Goal: Task Accomplishment & Management: Manage account settings

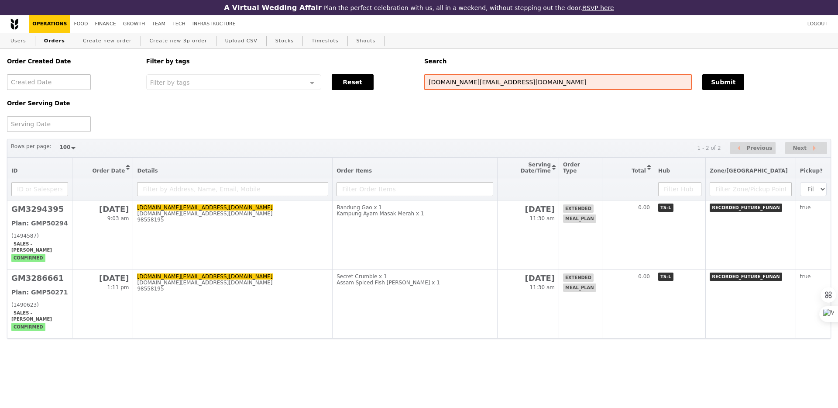
select select "100"
click at [439, 83] on input "[DOMAIN_NAME][EMAIL_ADDRESS][DOMAIN_NAME]" at bounding box center [557, 82] width 267 height 16
type input "recordedfuture"
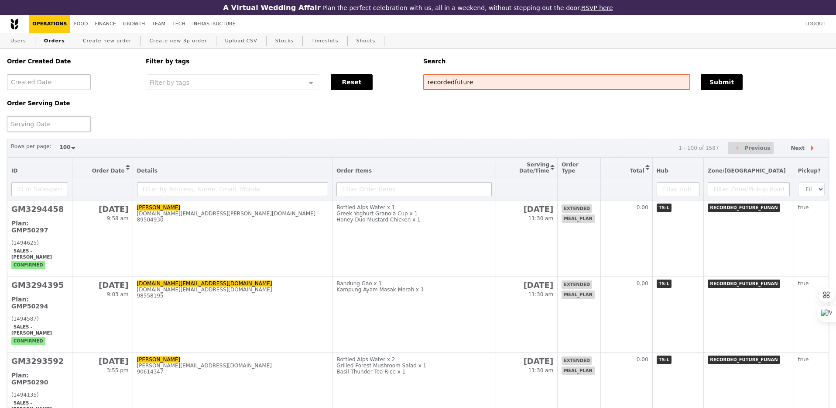
click at [38, 128] on div at bounding box center [49, 124] width 84 height 16
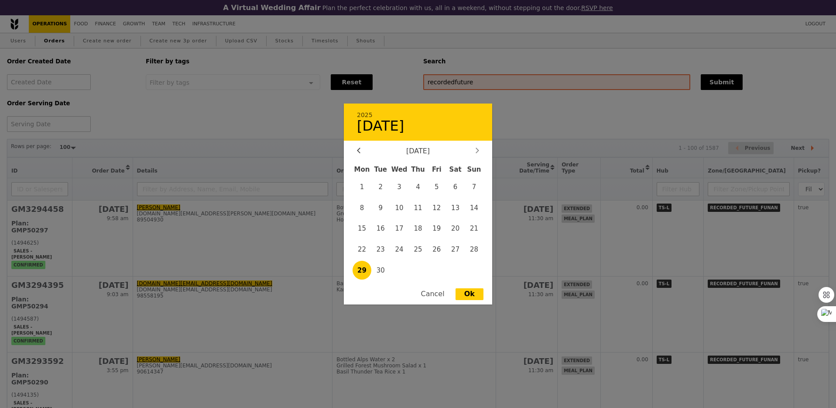
click at [477, 150] on icon at bounding box center [477, 149] width 3 height 5
click at [403, 185] on span "1" at bounding box center [399, 186] width 19 height 19
type input "[DATE]"
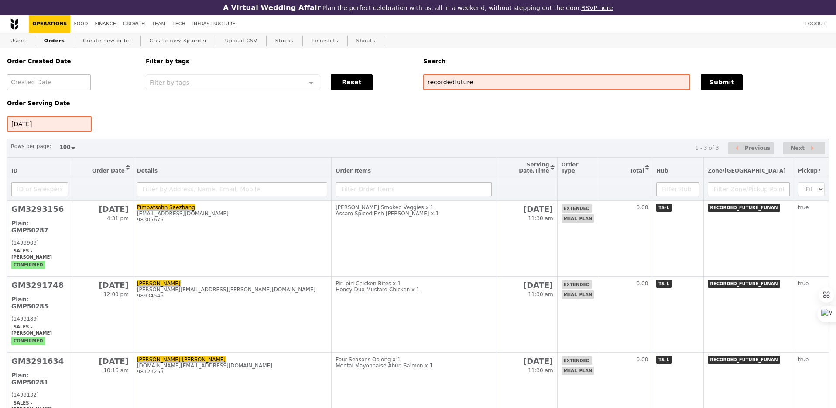
scroll to position [19, 0]
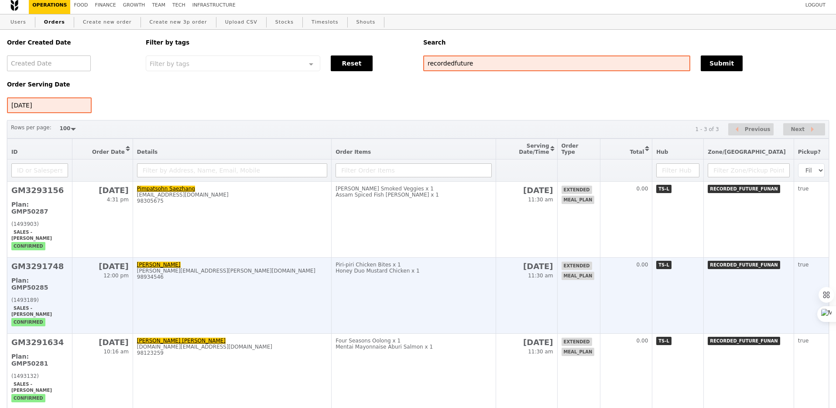
click at [327, 284] on td "Manan [EMAIL_ADDRESS][PERSON_NAME][DOMAIN_NAME] 98934546" at bounding box center [232, 295] width 199 height 76
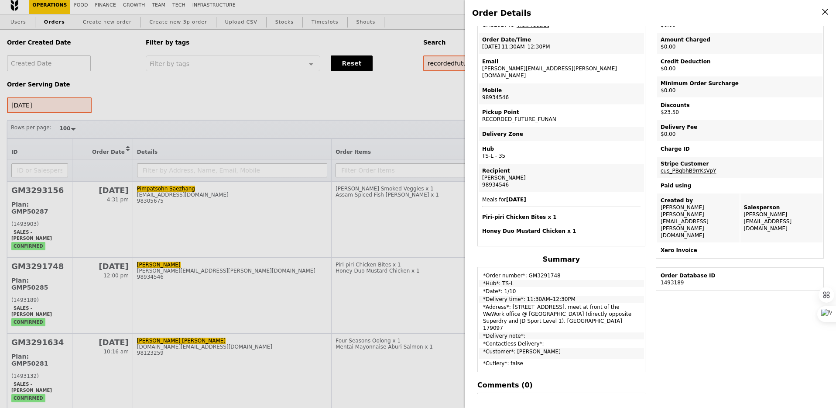
scroll to position [65, 0]
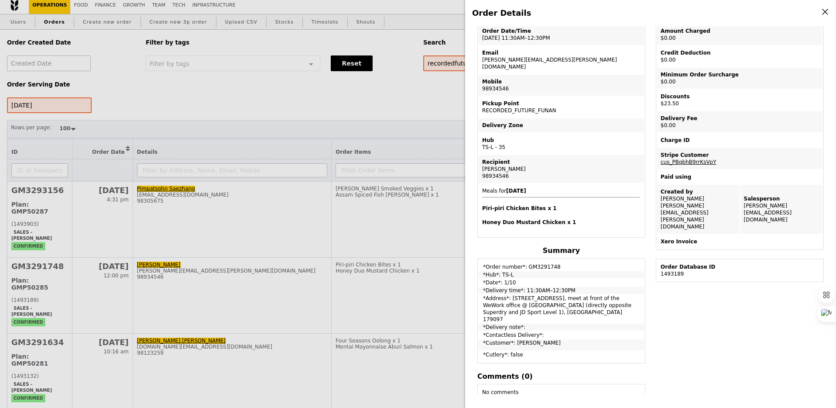
click at [422, 283] on div "Order Details Edit order Changelog Cancel Order ID GM3291748 – View receipt Ord…" at bounding box center [418, 204] width 836 height 408
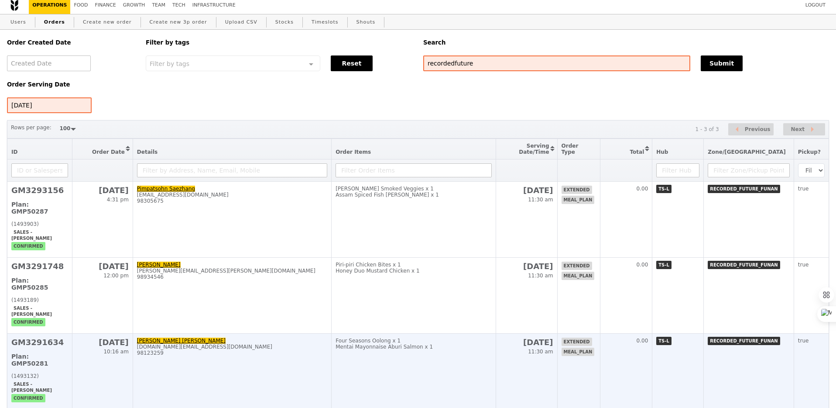
click at [427, 333] on td "Four Seasons Oolong x 1 Mentai Mayonnaise Aburi Salmon x 1" at bounding box center [414, 371] width 164 height 76
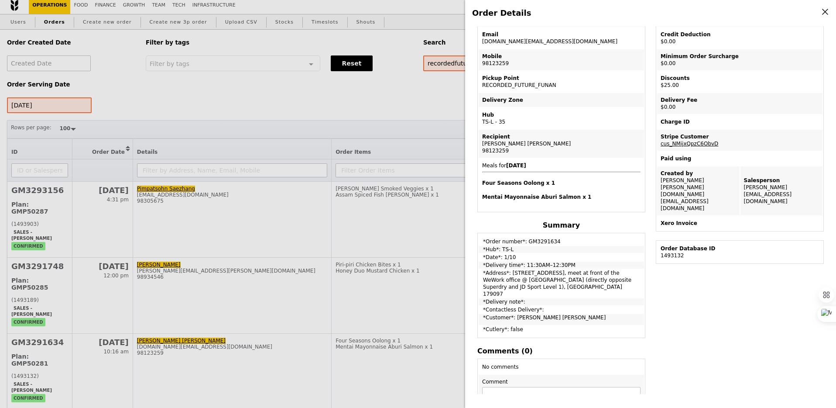
click at [395, 224] on div "Order Details Edit order Changelog Cancel Order ID GM3291634 – View receipt Ord…" at bounding box center [418, 204] width 836 height 408
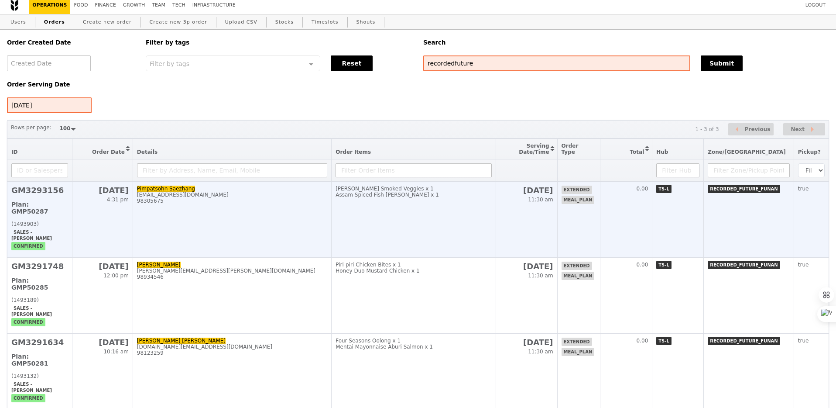
click at [390, 220] on td "[PERSON_NAME] Smoked Veggies x 1 Assam Spiced Fish [PERSON_NAME] x 1" at bounding box center [414, 220] width 164 height 76
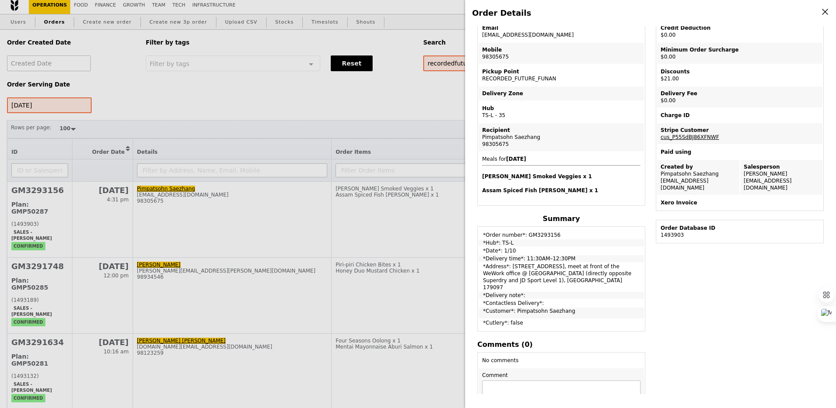
click at [425, 216] on div "Order Details Edit order Changelog Cancel Order ID GM3293156 – View receipt Ord…" at bounding box center [418, 204] width 836 height 408
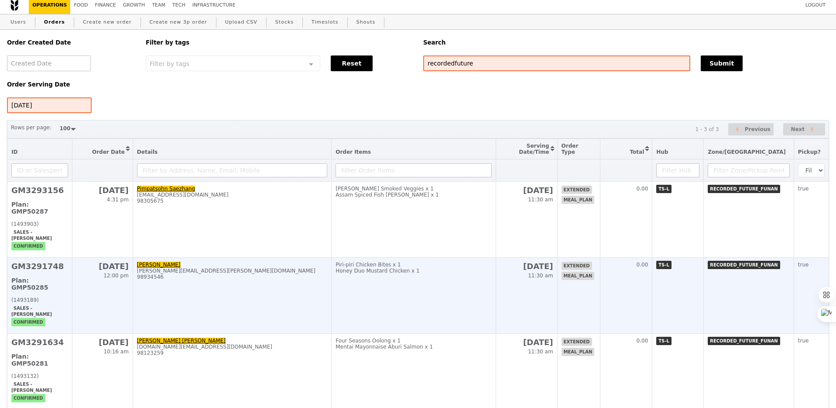
click at [434, 271] on td "Piri-piri Chicken Bites x 1 Honey Duo Mustard Chicken x 1" at bounding box center [414, 295] width 164 height 76
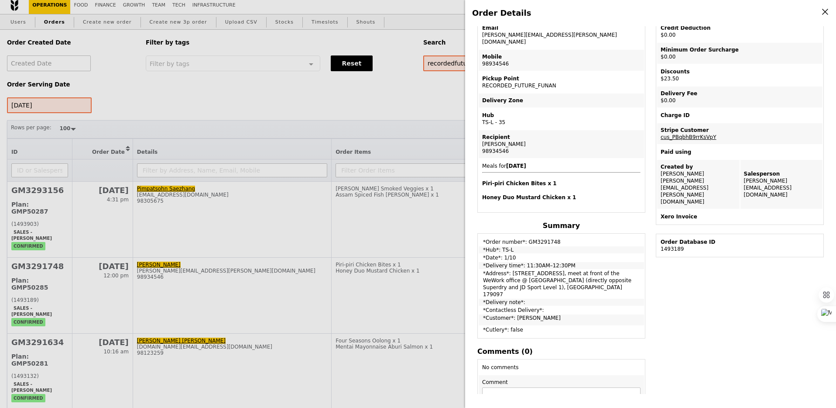
scroll to position [0, 0]
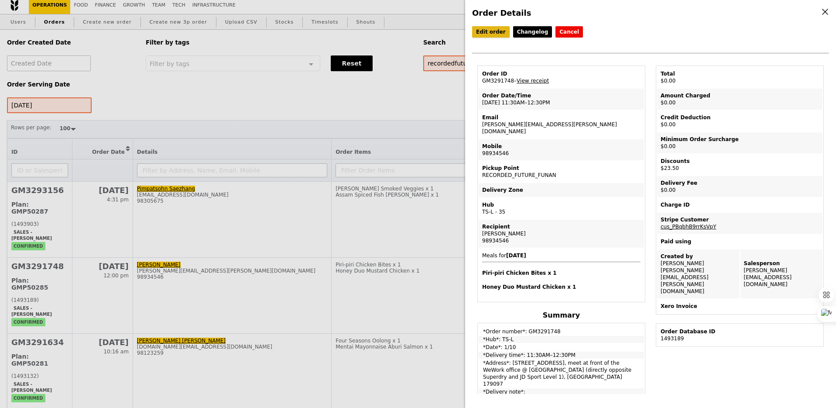
click at [489, 37] on link "Edit order" at bounding box center [491, 31] width 38 height 11
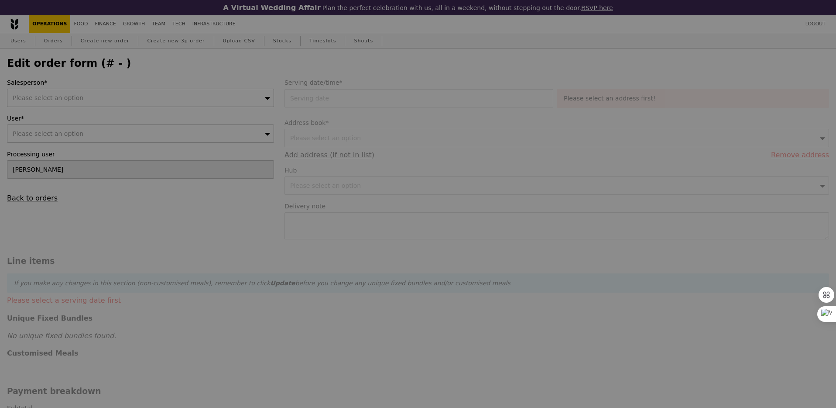
type input "[DATE]"
type input "23.50"
type input "21.56"
type input "23.50"
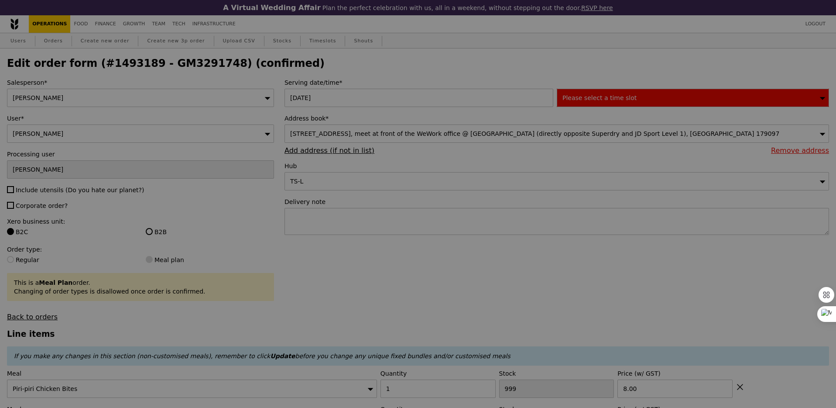
type input "494"
type input "Update"
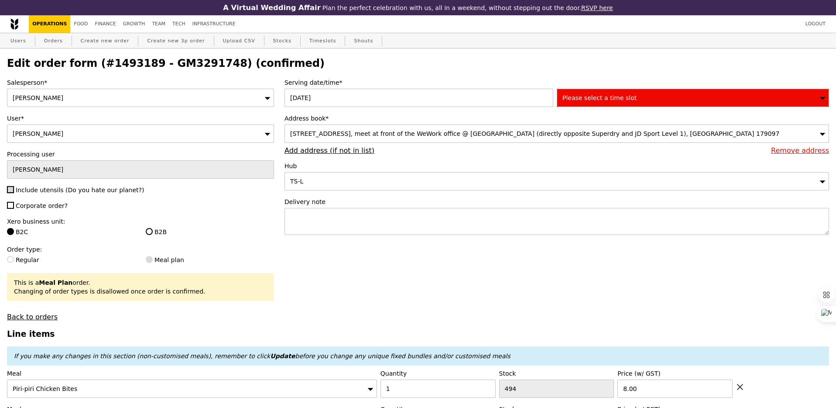
click at [8, 190] on input "Include utensils (Do you hate our planet?)" at bounding box center [10, 189] width 7 height 7
checkbox input "true"
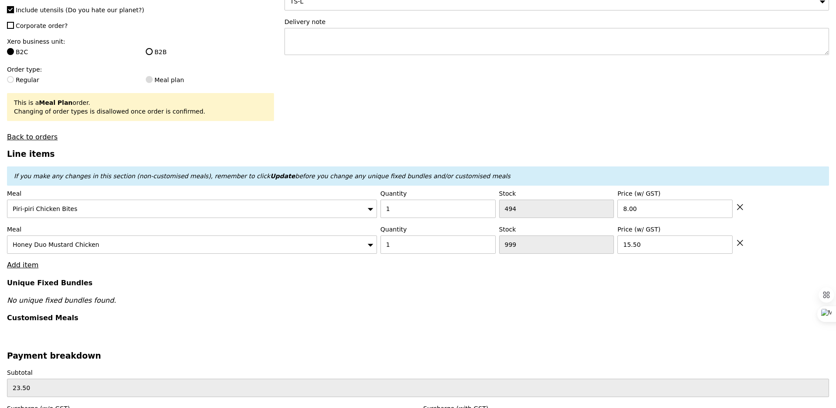
scroll to position [270, 0]
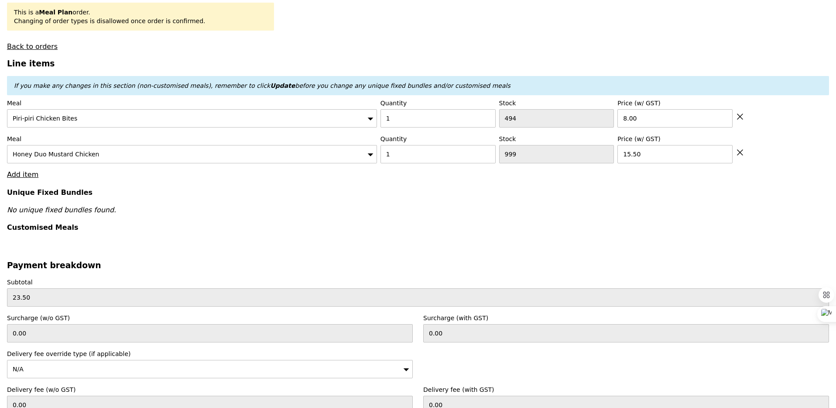
click at [25, 179] on div "Line items If you make any changes in this section (non-customised meals), reme…" at bounding box center [418, 156] width 822 height 194
click at [20, 174] on link "Add item" at bounding box center [22, 174] width 31 height 8
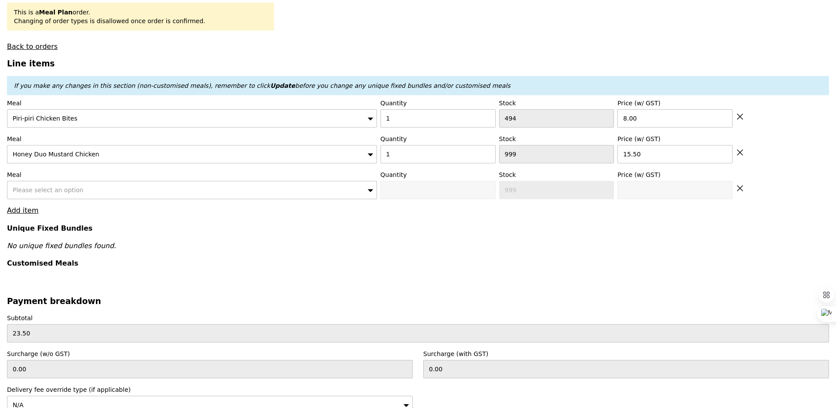
click at [38, 191] on span "Please select an option" at bounding box center [48, 189] width 71 height 7
type input "ayam"
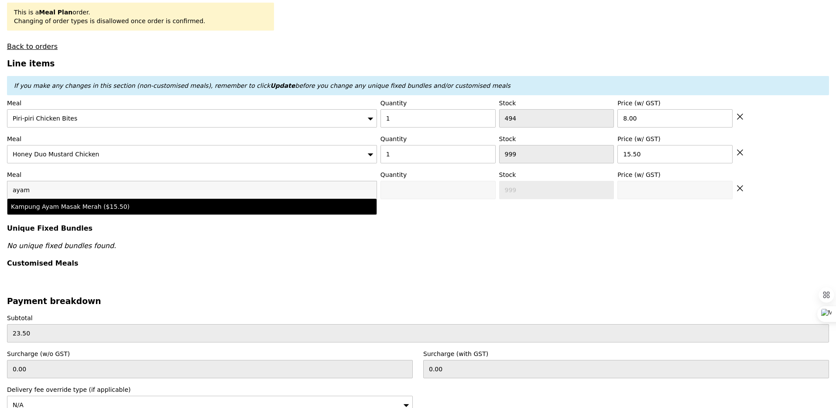
type input "0"
type input "15.5"
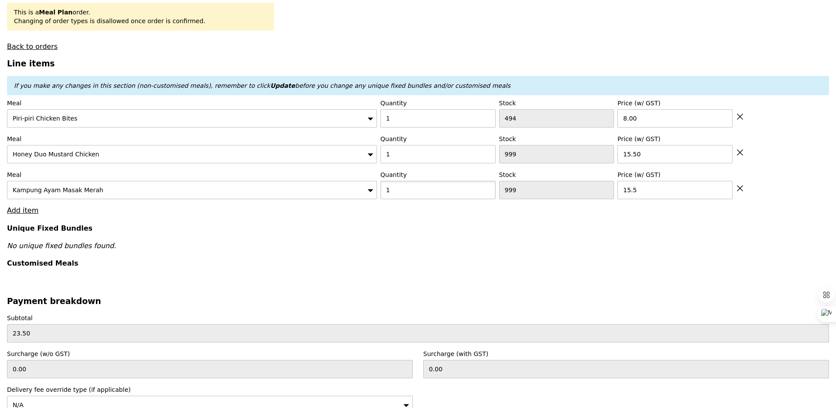
type input "1"
click at [11, 214] on div "Line items If you make any changes in this section (non-customised meals), reme…" at bounding box center [418, 174] width 822 height 230
click at [15, 212] on link "Add item" at bounding box center [22, 210] width 31 height 8
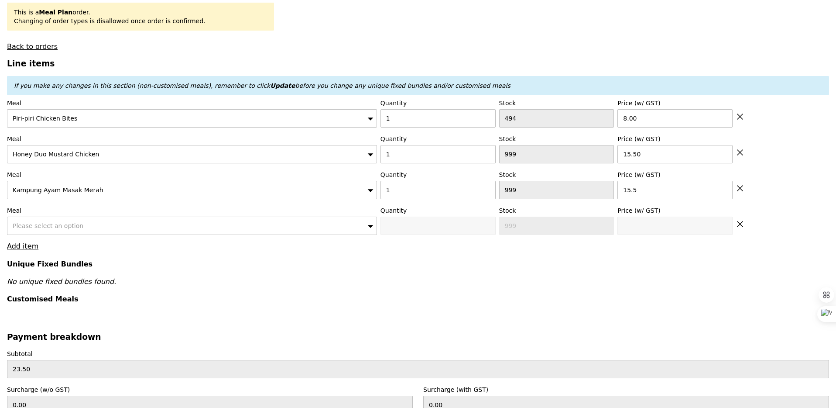
type input "Update"
click at [25, 224] on span "Please select an option" at bounding box center [48, 225] width 71 height 7
type input "band"
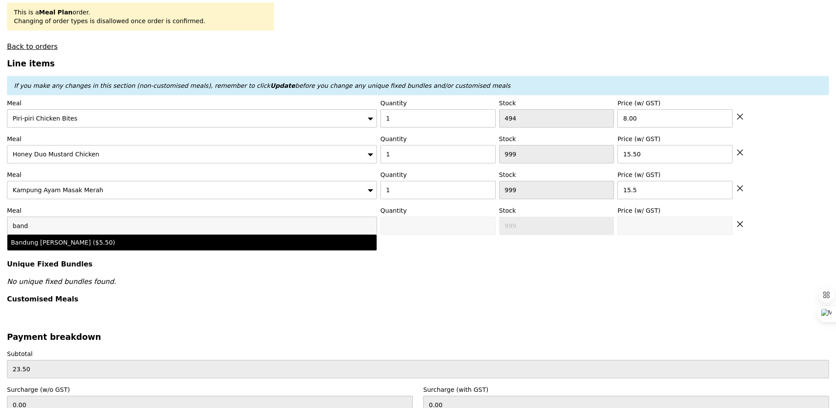
type input "0"
type input "497"
type input "5.5"
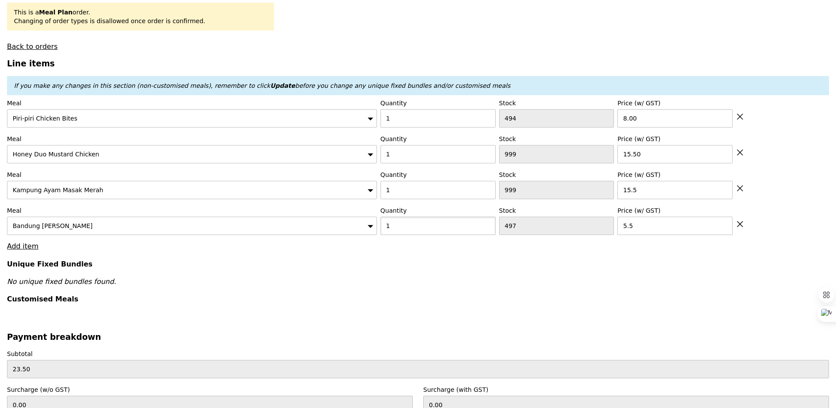
type input "1"
click at [174, 250] on div "Line items If you make any changes in this section (non-customised meals), reme…" at bounding box center [418, 191] width 822 height 265
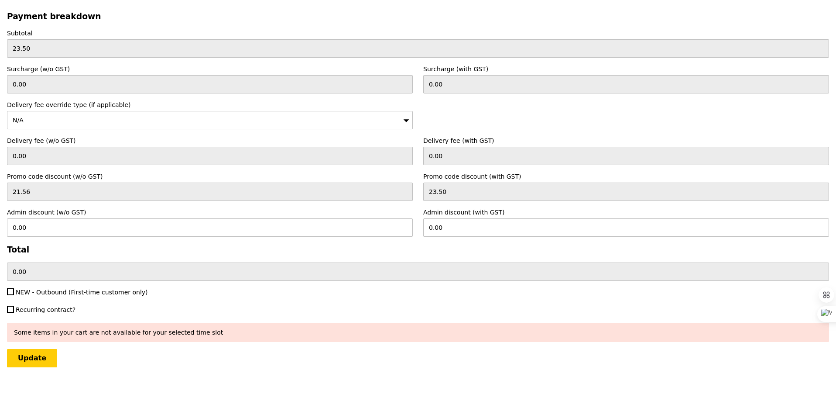
type input "Loading..."
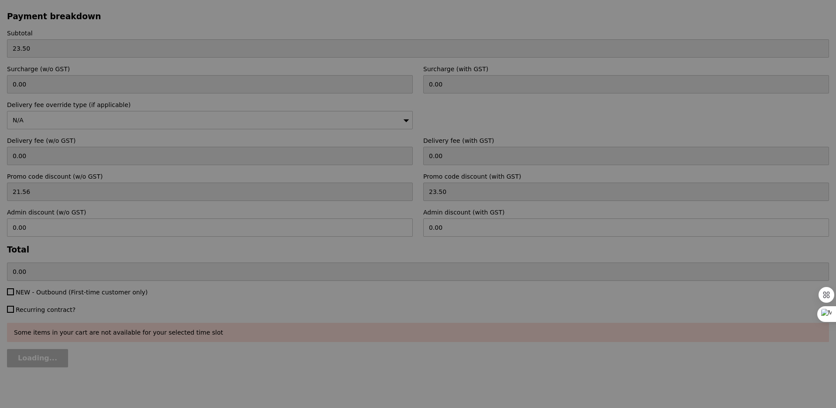
type input "0.00"
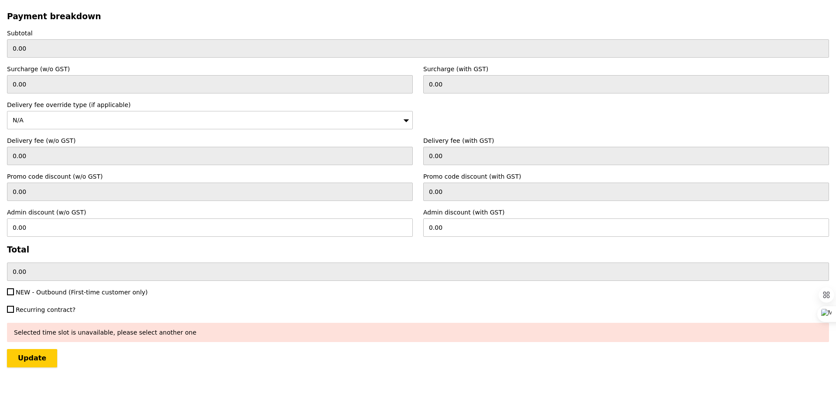
click at [34, 361] on input "Update" at bounding box center [32, 358] width 50 height 18
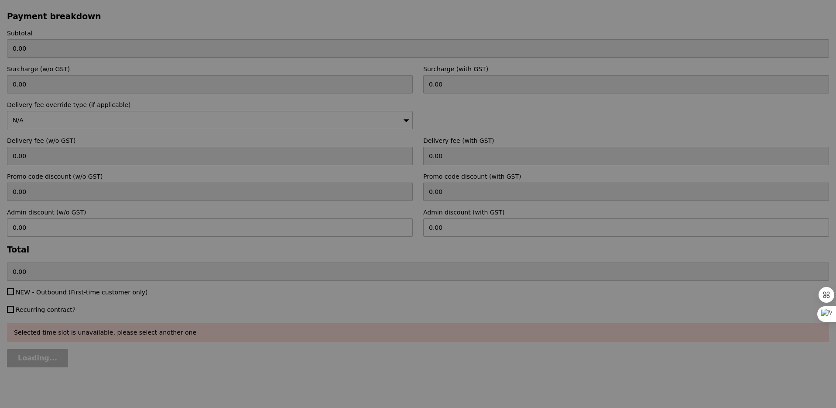
type input "Loading..."
type input "44.50"
type input "22.94"
type input "25.00"
type input "19.50"
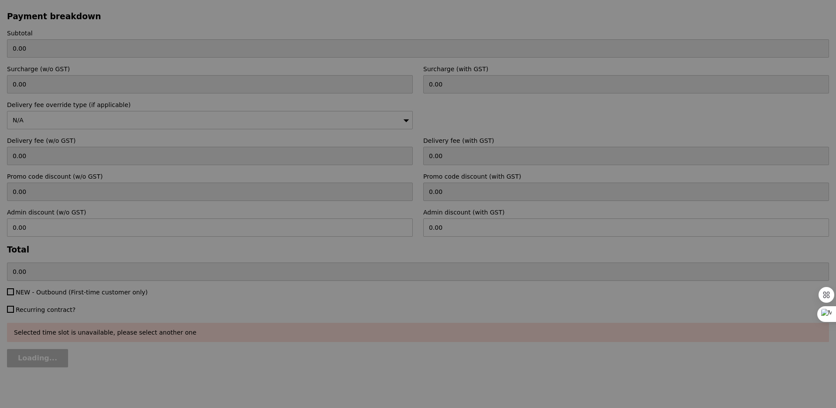
type input "Update"
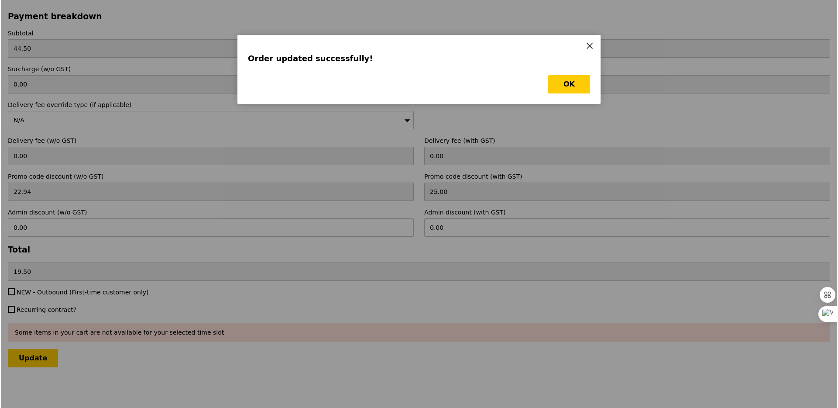
scroll to position [0, 0]
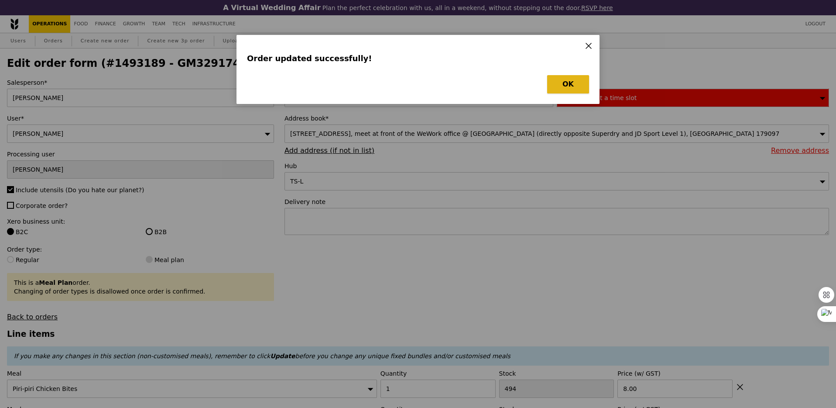
click at [553, 81] on button "OK" at bounding box center [568, 84] width 42 height 18
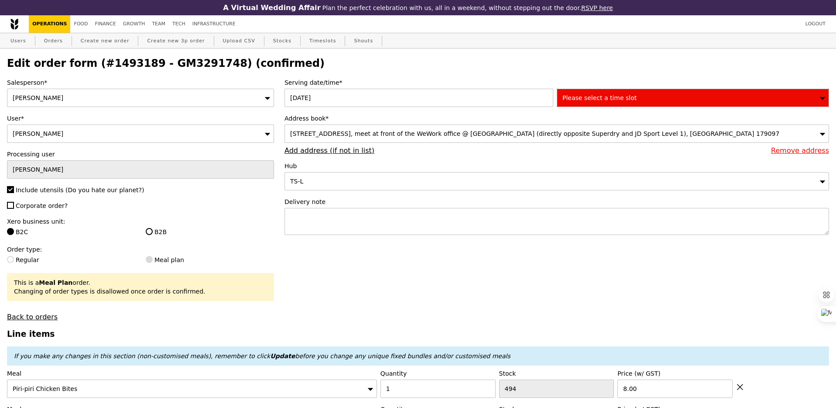
click at [173, 67] on h2 "Edit order form (#1493189 - GM3291748) (confirmed)" at bounding box center [418, 63] width 822 height 12
copy h2 "GM3291748"
click at [62, 40] on link "Orders" at bounding box center [54, 41] width 26 height 16
select select "100"
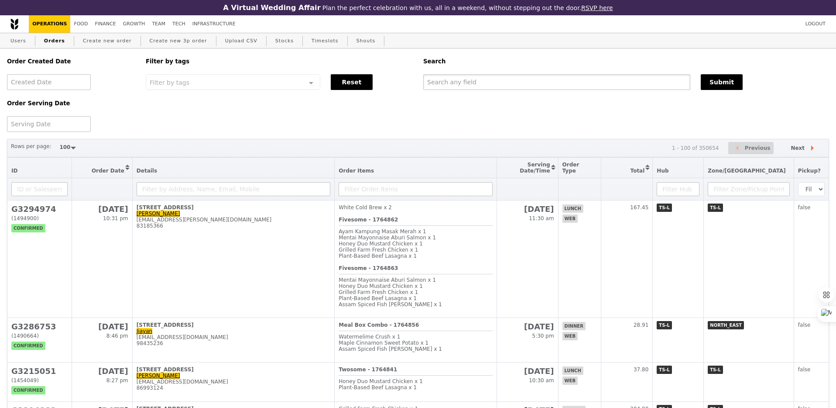
click at [479, 86] on input "text" at bounding box center [556, 82] width 267 height 16
paste input "GM3291748"
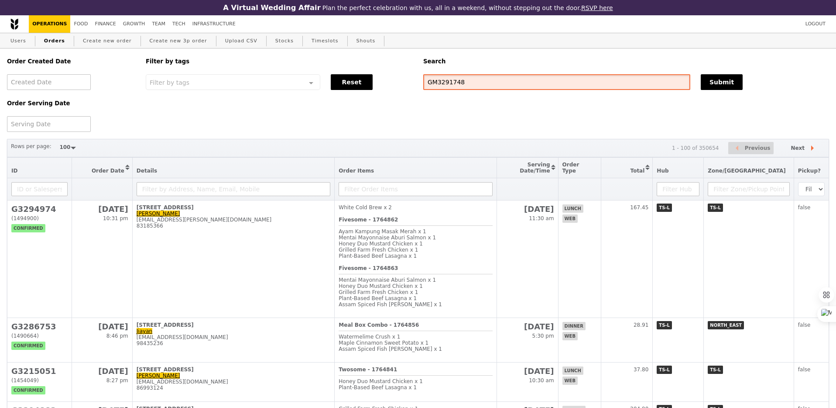
type input "GM3291748"
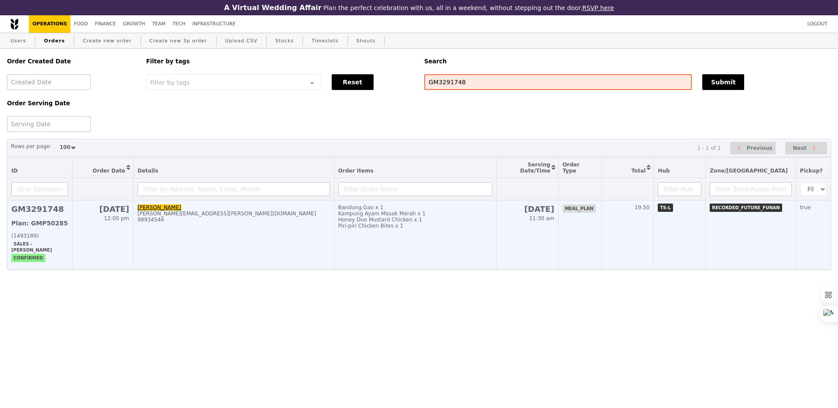
click at [449, 223] on div "Piri-piri Chicken Bites x 1" at bounding box center [415, 226] width 154 height 6
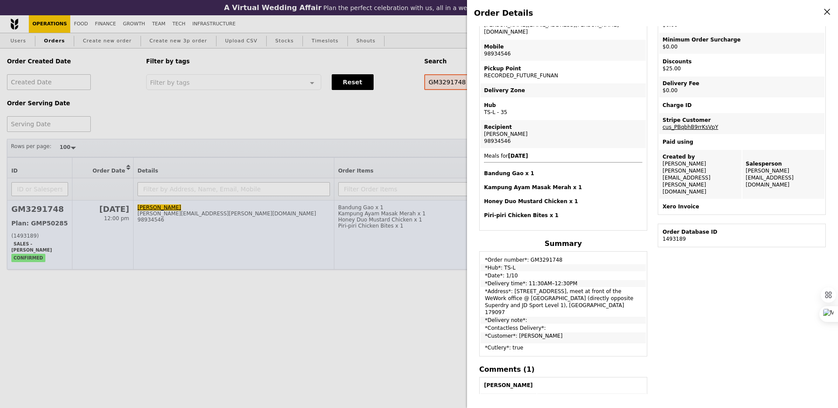
scroll to position [100, 0]
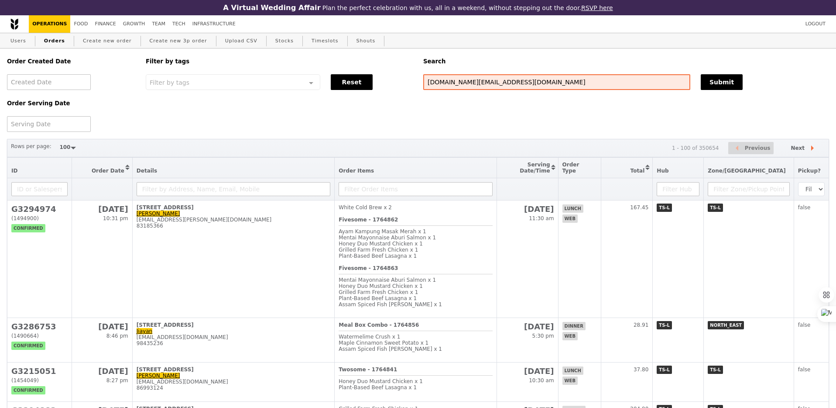
select select "100"
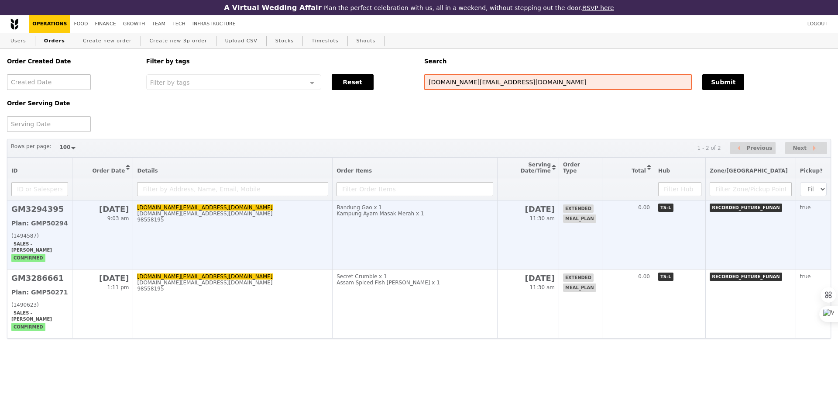
click at [532, 232] on td "8 Oct 11:30 am" at bounding box center [528, 234] width 62 height 69
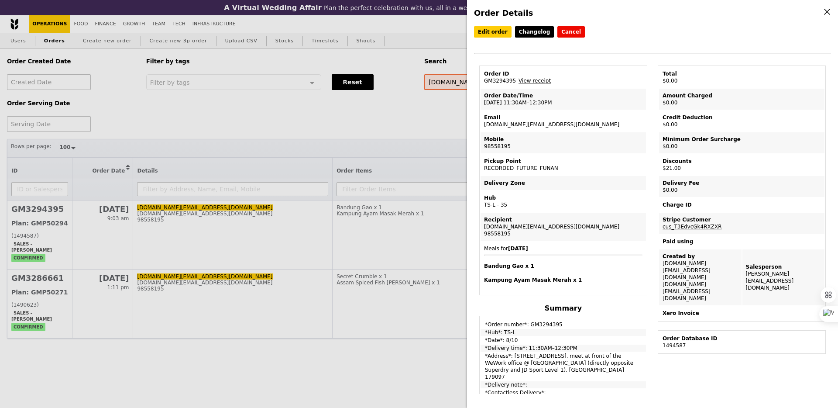
click at [418, 166] on div "Order Details Edit order Changelog Cancel Order ID GM3294395 – View receipt Ord…" at bounding box center [419, 204] width 838 height 408
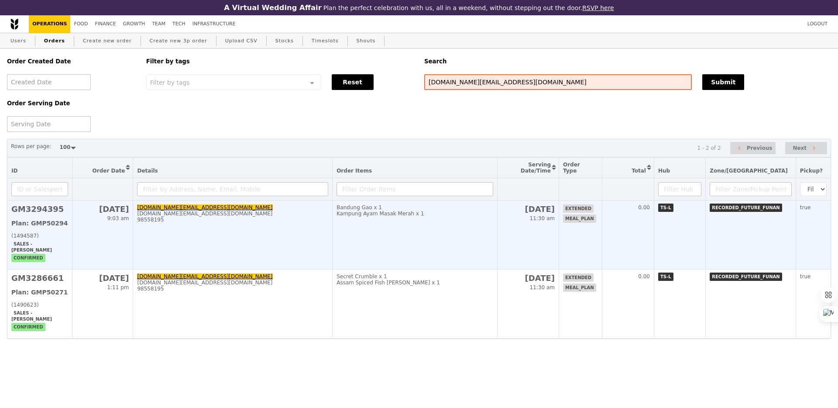
click at [460, 226] on td "Bandung Gao x 1 Kampung Ayam Masak Merah x 1" at bounding box center [414, 234] width 164 height 69
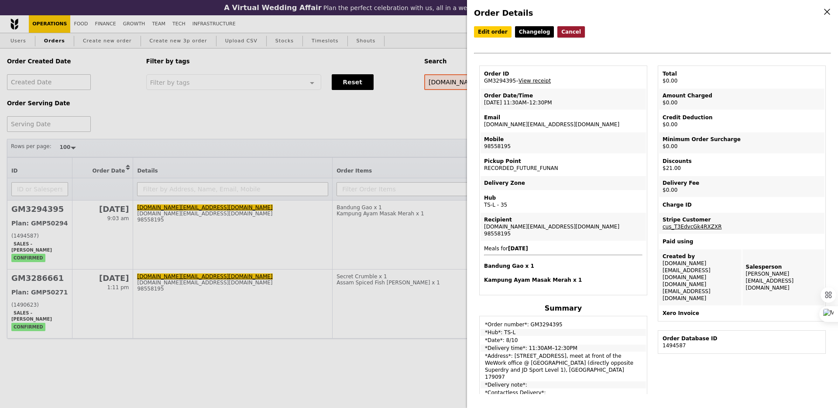
click at [561, 33] on button "Cancel" at bounding box center [570, 31] width 27 height 11
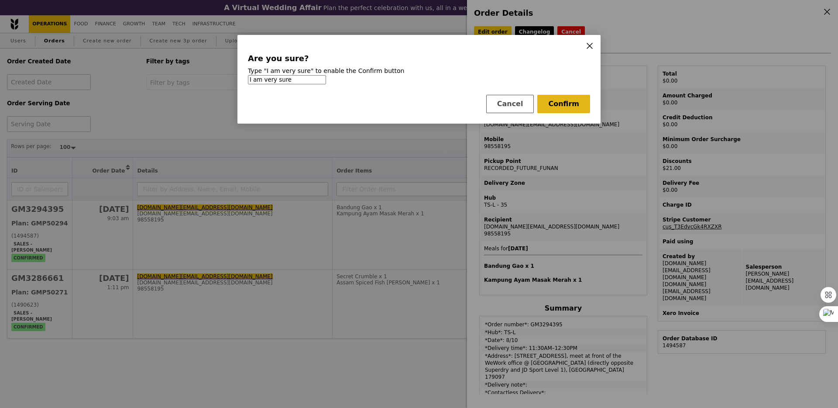
type input "I am very sure"
click at [575, 107] on button "Confirm" at bounding box center [563, 104] width 53 height 18
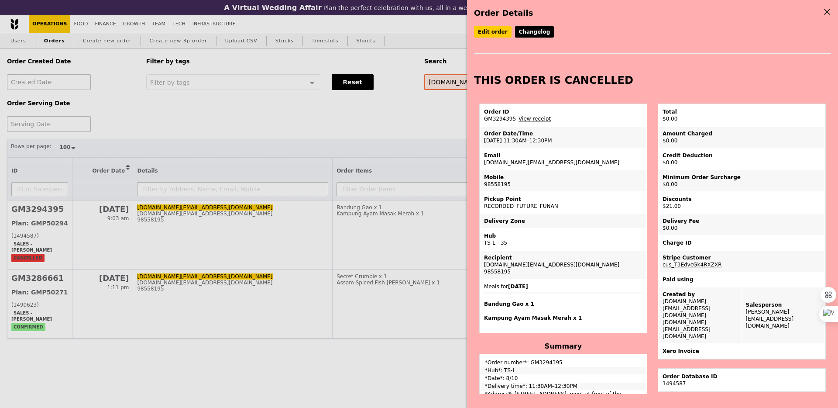
click at [428, 118] on div "Order Details Edit order Changelog THIS ORDER IS CANCELLED Order ID GM3294395 –…" at bounding box center [419, 204] width 838 height 408
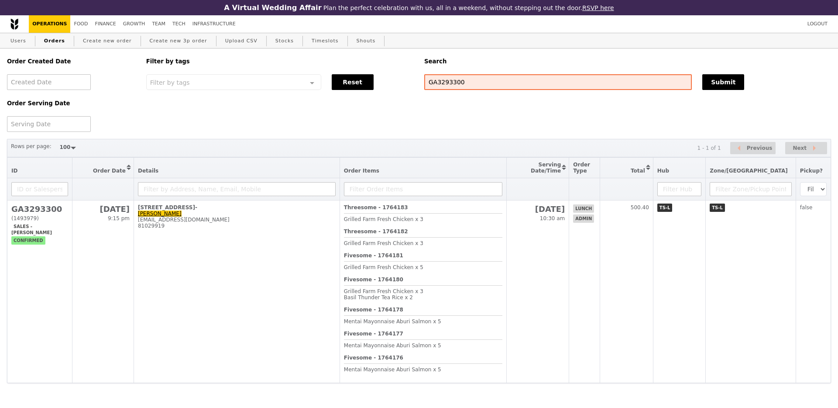
select select "100"
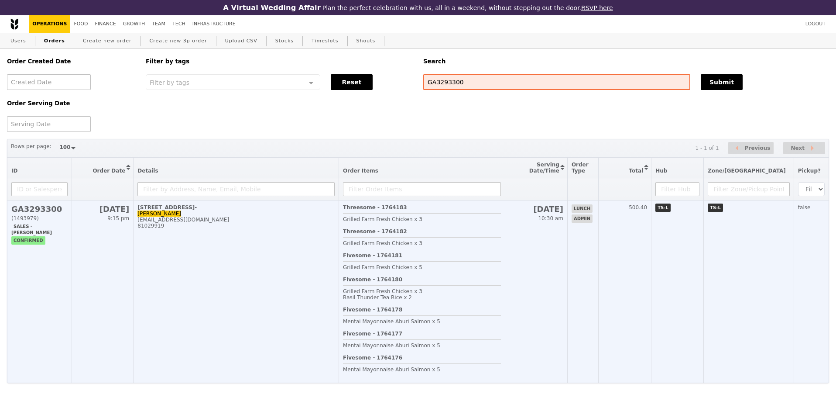
click at [501, 228] on div "Threesome - 1764183 Grilled Farm Fresh Chicken x 3" at bounding box center [422, 216] width 158 height 24
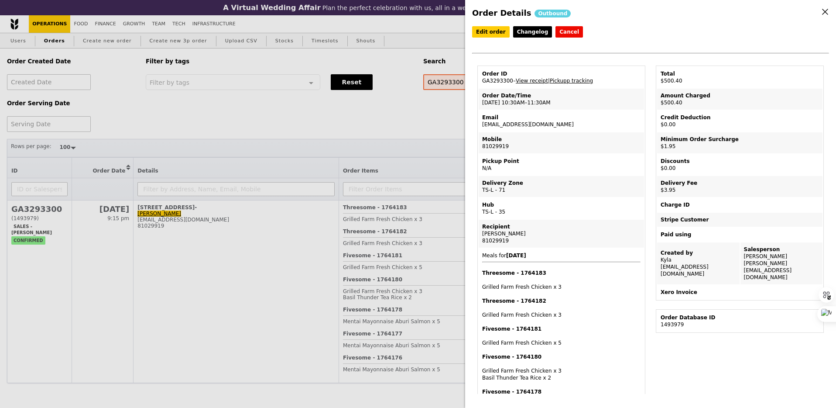
click at [531, 123] on td "Email phoebeyeo@smu.edu.sg" at bounding box center [561, 120] width 165 height 21
copy td "[EMAIL_ADDRESS][DOMAIN_NAME]"
click at [422, 122] on div "Order Details Outbound Edit order Changelog Cancel Order ID GA3293300 – View re…" at bounding box center [418, 204] width 836 height 408
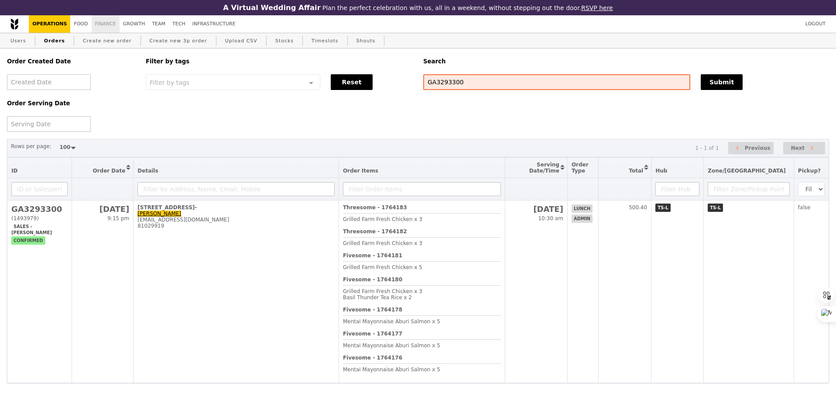
click at [100, 27] on link "Finance" at bounding box center [106, 23] width 28 height 17
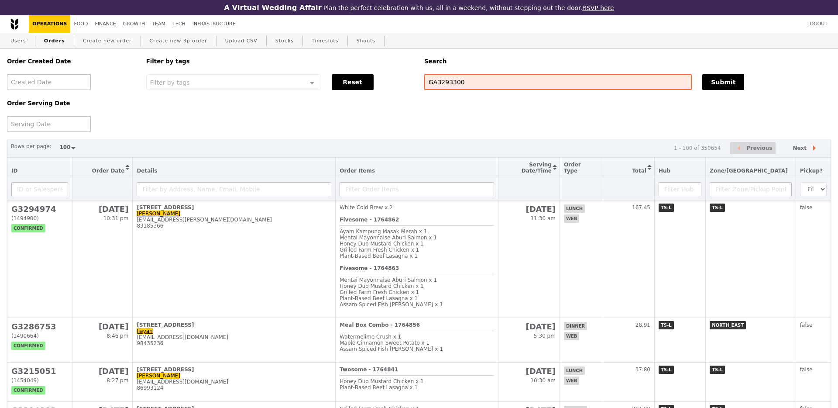
select select "100"
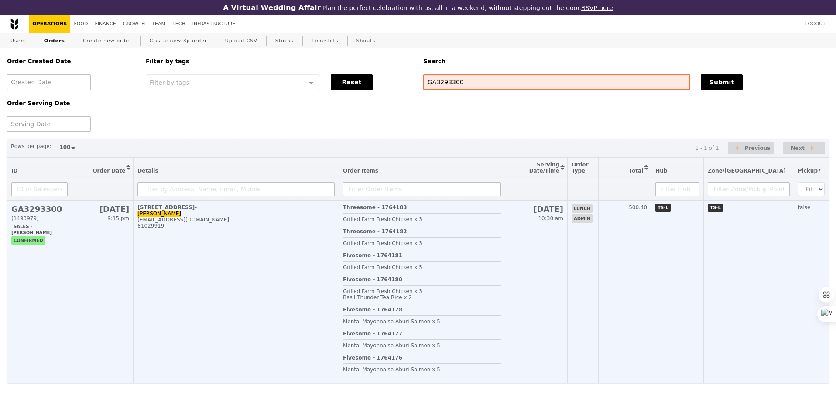
click at [490, 221] on div "Grilled Farm Fresh Chicken x 3" at bounding box center [422, 219] width 158 height 6
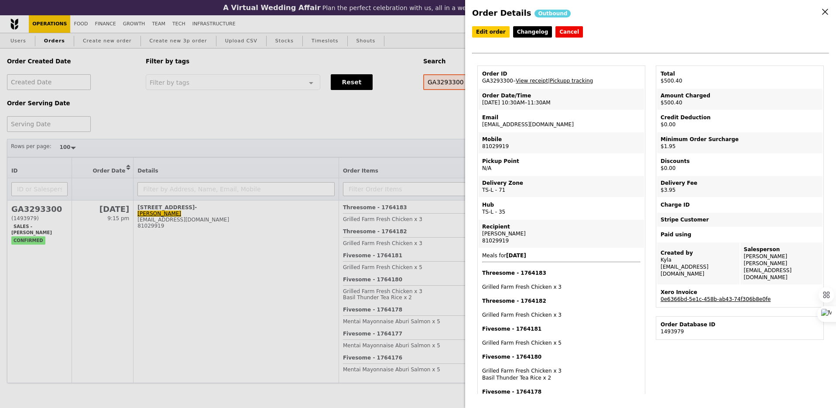
click at [704, 296] on link "0e6366bd-5e1c-458b-ab43-74f306b8e0fe" at bounding box center [716, 299] width 110 height 6
